Goal: Book appointment/travel/reservation

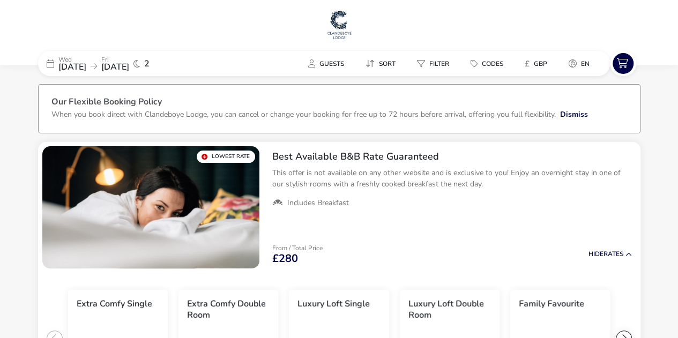
click at [337, 21] on img at bounding box center [339, 25] width 27 height 32
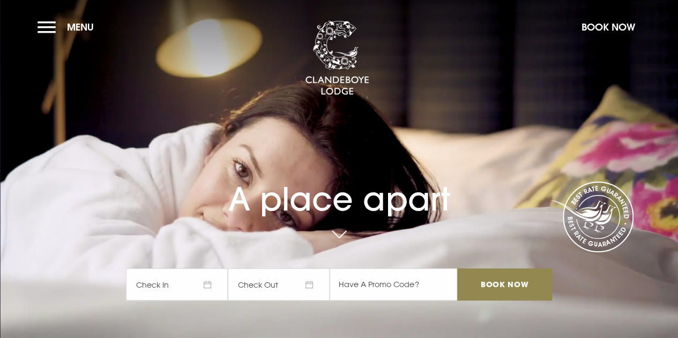
click at [48, 27] on button "Menu" at bounding box center [69, 27] width 62 height 23
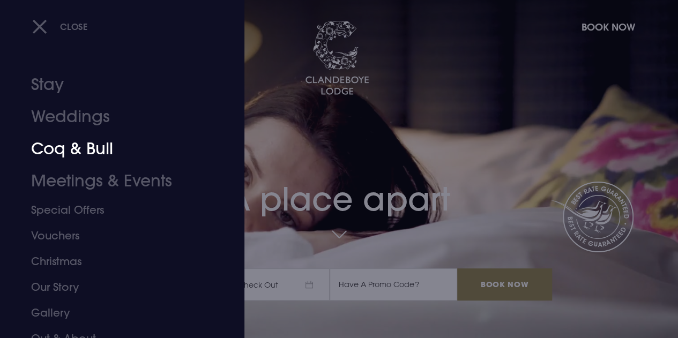
click at [69, 151] on link "Coq & Bull" at bounding box center [115, 149] width 168 height 32
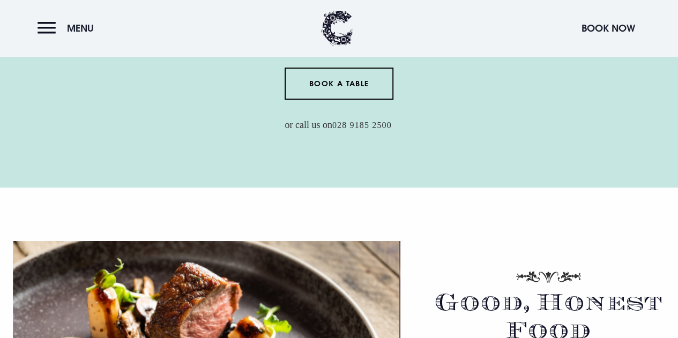
scroll to position [482, 0]
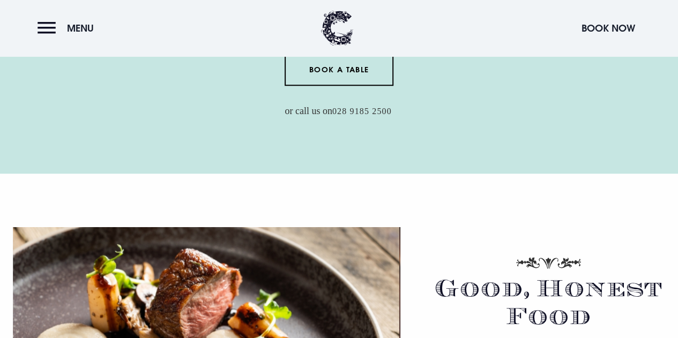
click at [335, 70] on link "Book a Table" at bounding box center [339, 70] width 109 height 32
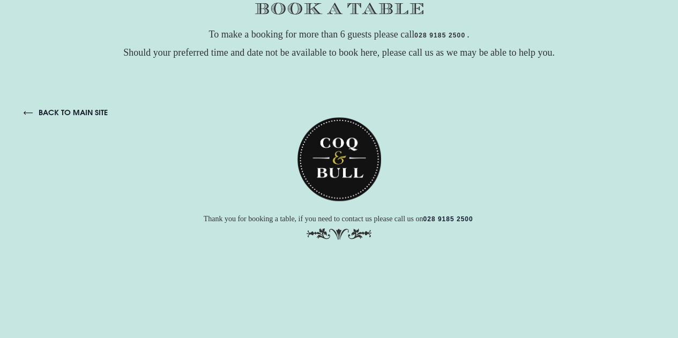
scroll to position [61, 0]
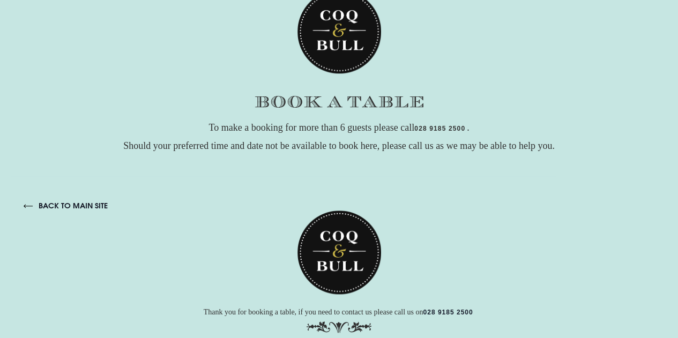
click at [76, 205] on link "back to main site" at bounding box center [66, 206] width 84 height 10
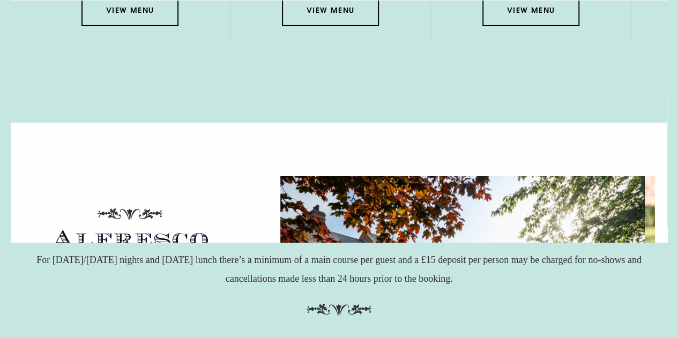
scroll to position [1768, 0]
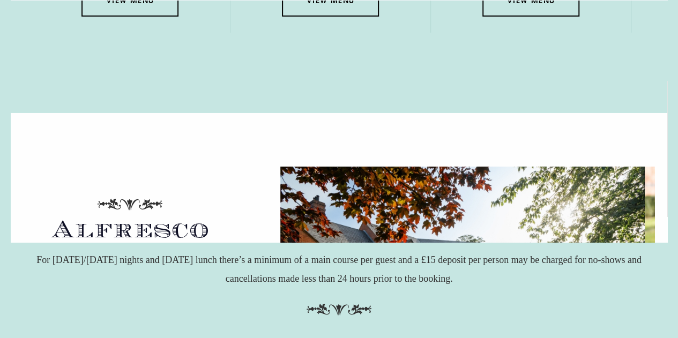
click at [146, 17] on link "View Menu" at bounding box center [129, 0] width 96 height 32
click at [327, 17] on link "View Menu" at bounding box center [330, 0] width 96 height 32
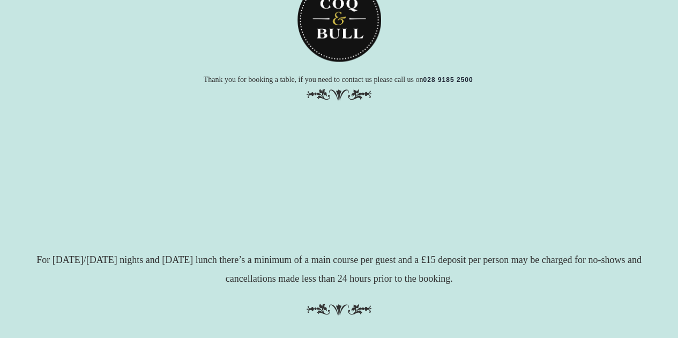
scroll to position [0, 0]
